Goal: Find contact information: Find contact information

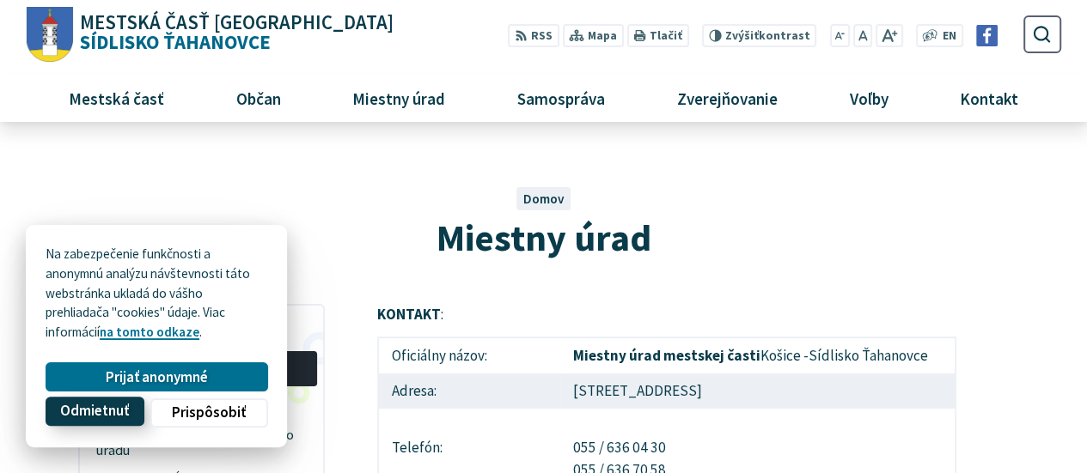
click at [112, 415] on span "Odmietnuť" at bounding box center [94, 412] width 69 height 18
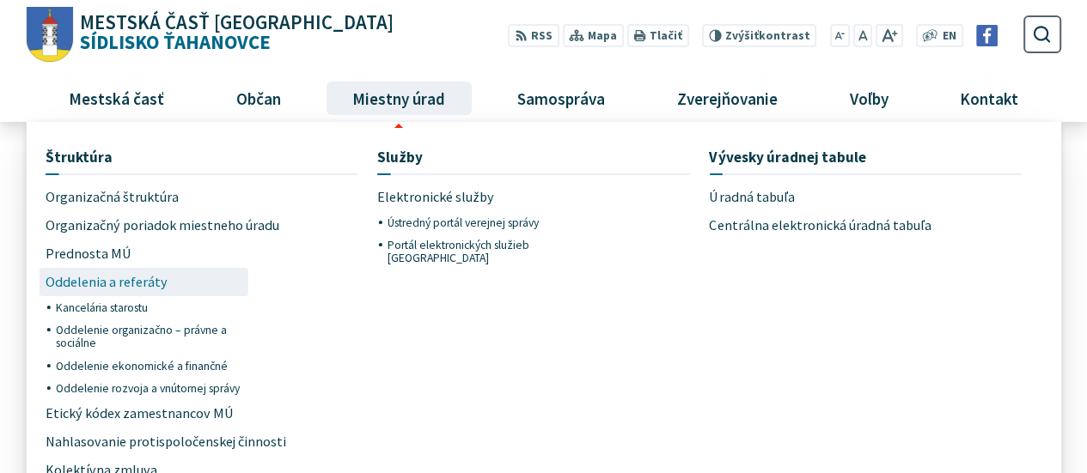
click at [127, 278] on span "Oddelenia a referáty" at bounding box center [107, 282] width 122 height 28
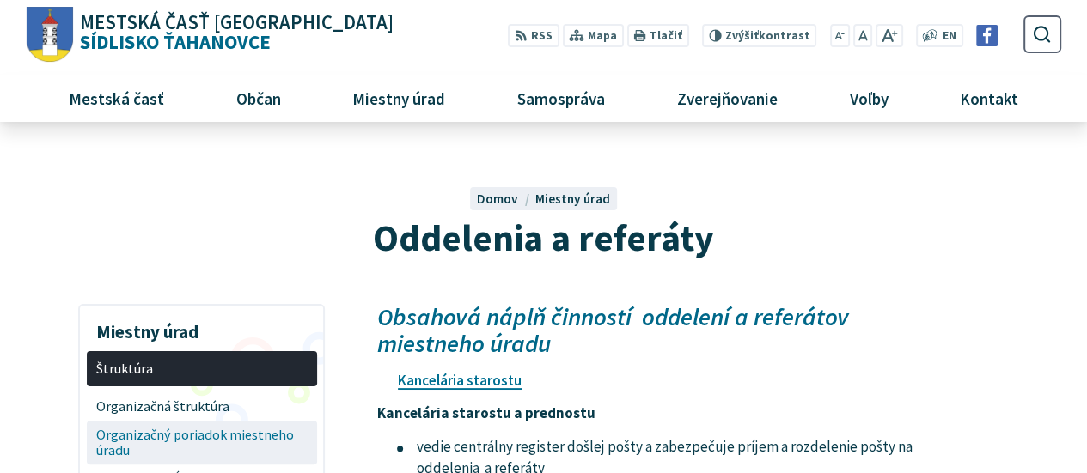
click at [210, 430] on span "Organizačný poriadok miestneho úradu" at bounding box center [201, 443] width 211 height 44
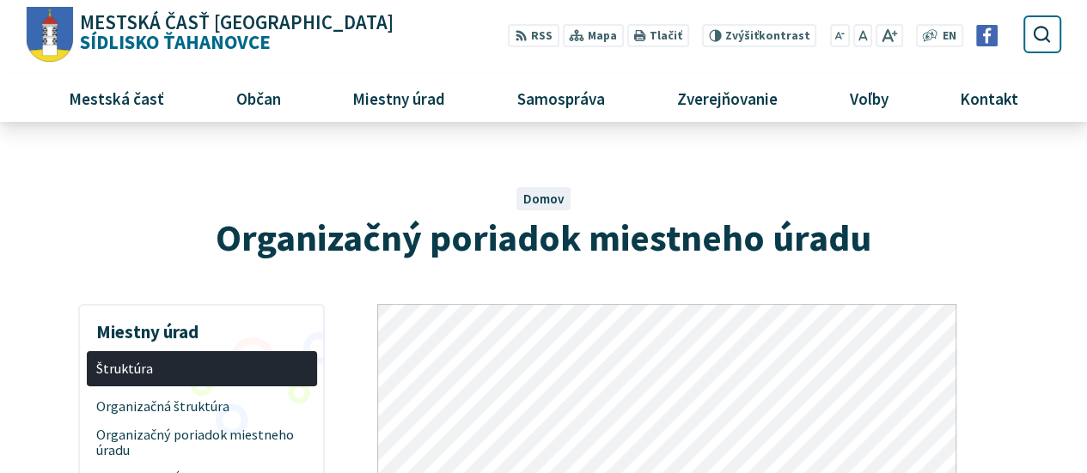
drag, startPoint x: 1099, startPoint y: 64, endPoint x: 1058, endPoint y: 16, distance: 63.4
click at [1058, 16] on html "Na zabezpečenie funkčnosti a anonymnú analýzu návštevnosti táto webstránka ukla…" at bounding box center [543, 236] width 1087 height 473
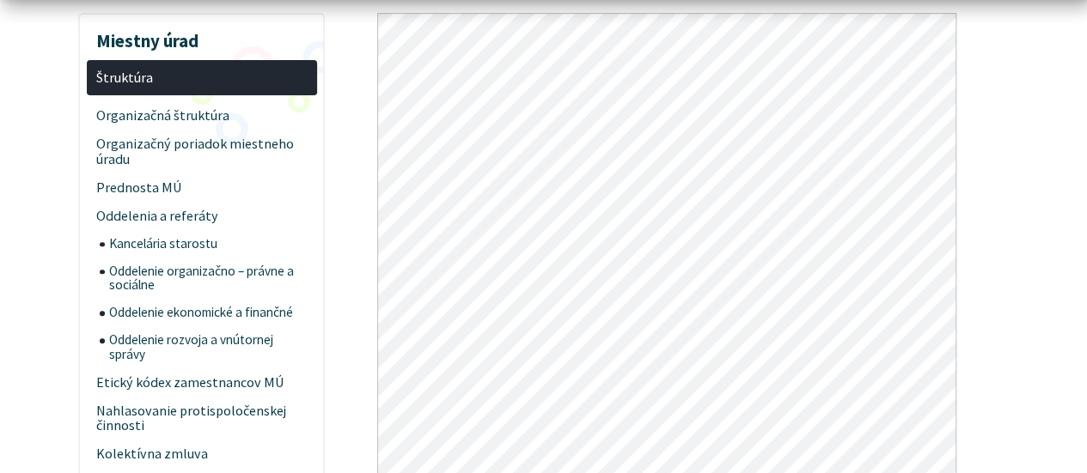
scroll to position [311, 0]
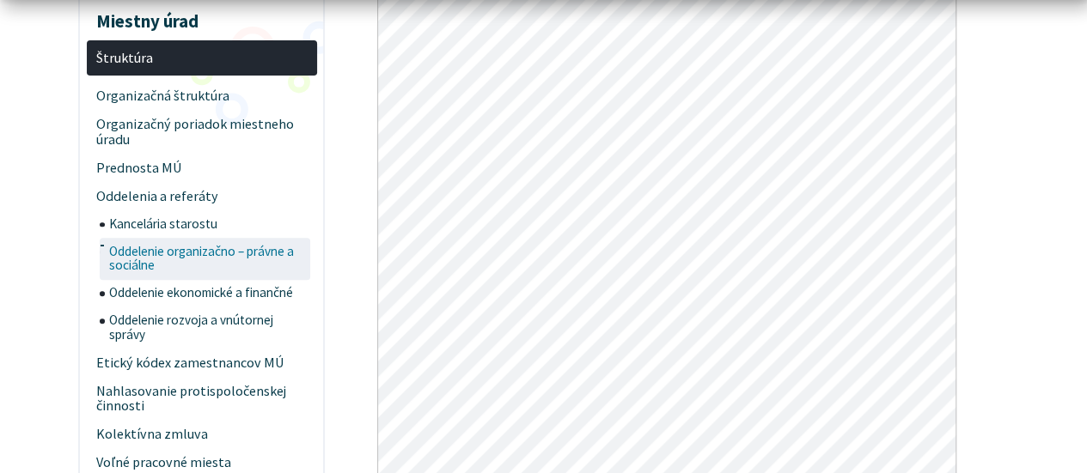
click at [299, 263] on span "Oddelenie organizačno – právne a sociálne" at bounding box center [208, 259] width 198 height 42
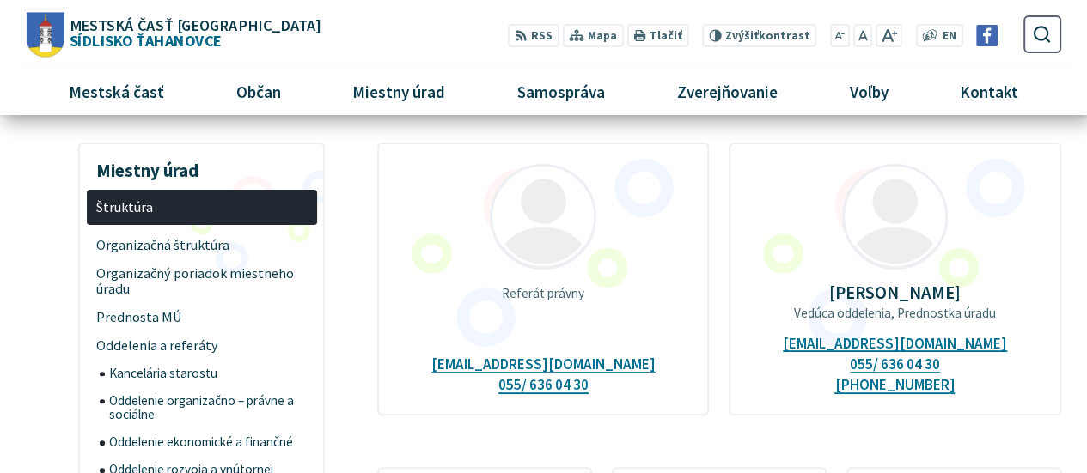
scroll to position [146, 0]
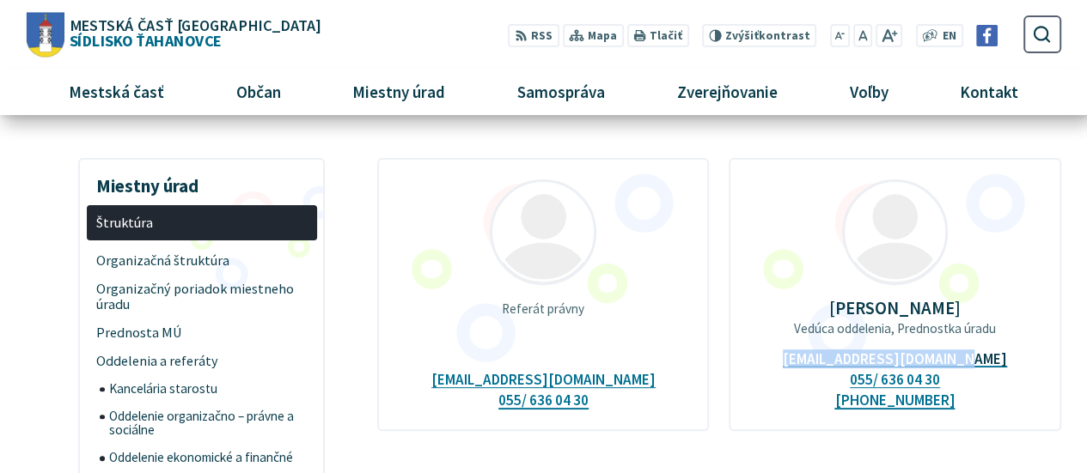
drag, startPoint x: 992, startPoint y: 357, endPoint x: 806, endPoint y: 357, distance: 185.6
click at [806, 357] on div "JUDr. Beáta Zemková Vedúca oddelenia, Prednostka úradu prednostamu@tahanovce.sk…" at bounding box center [895, 294] width 332 height 273
copy link "prednostamu@tahanovce.sk"
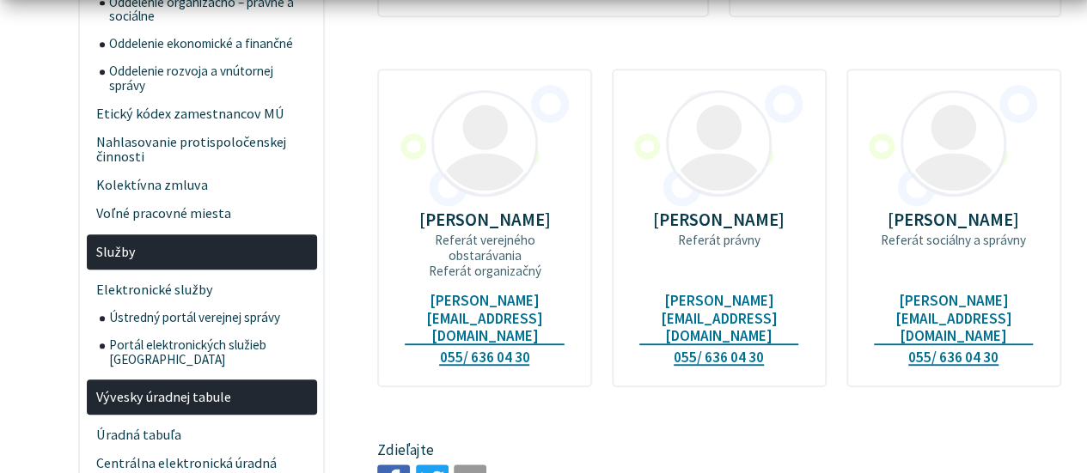
scroll to position [0, 0]
